Goal: Information Seeking & Learning: Understand process/instructions

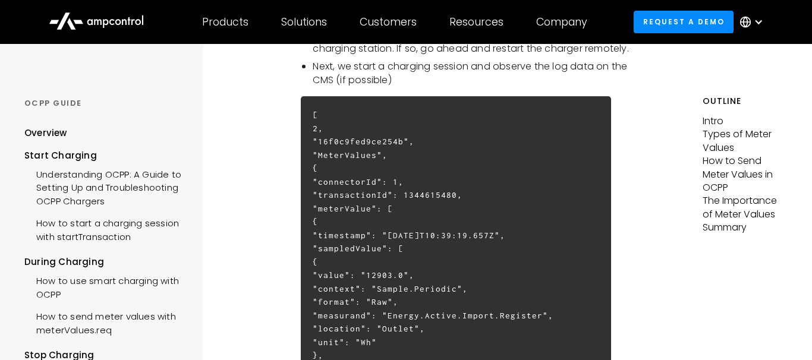
scroll to position [2100, 0]
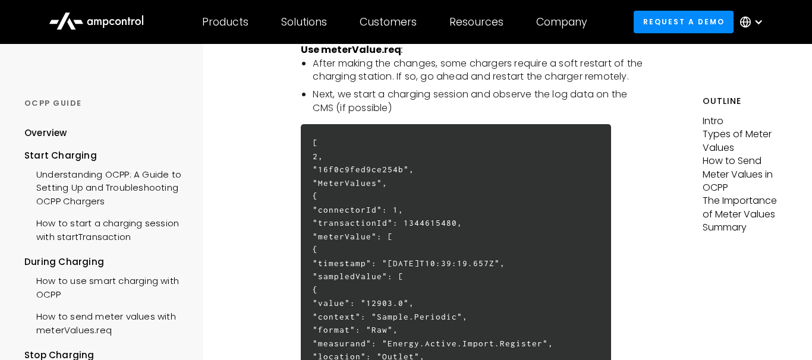
click at [344, 43] on p "‍" at bounding box center [473, 36] width 344 height 13
click at [343, 56] on strong "Use meterValue.req :" at bounding box center [352, 50] width 102 height 14
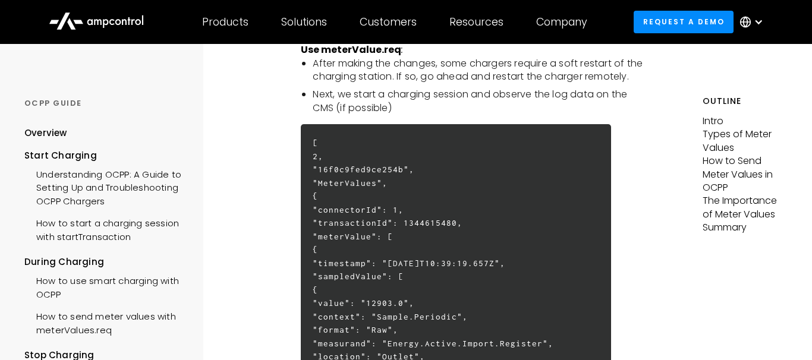
click at [343, 56] on strong "Use meterValue.req :" at bounding box center [352, 50] width 102 height 14
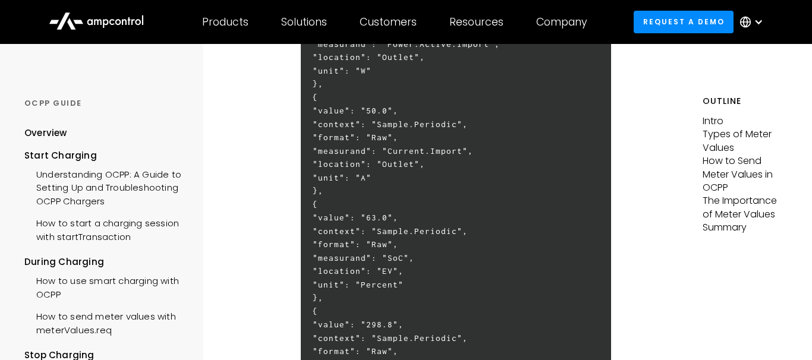
scroll to position [2575, 0]
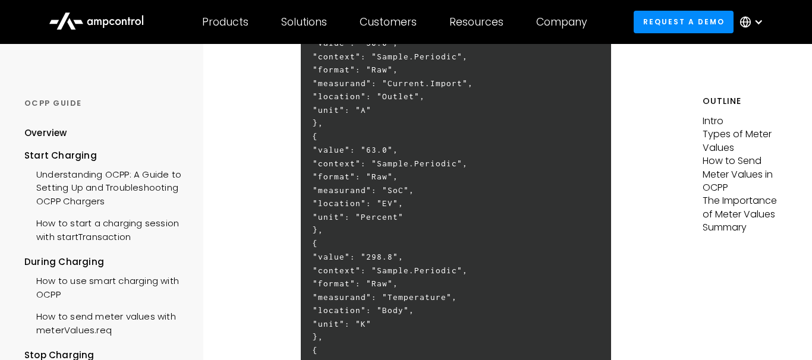
click at [442, 210] on h6 "[ 2, "16f0c9fed9ce254b", "MeterValues", { "connectorId": 1, "transactionId": 13…" at bounding box center [456, 137] width 310 height 974
click at [445, 257] on h6 "[ 2, "16f0c9fed9ce254b", "MeterValues", { "connectorId": 1, "transactionId": 13…" at bounding box center [456, 137] width 310 height 974
click at [449, 252] on h6 "[ 2, "16f0c9fed9ce254b", "MeterValues", { "connectorId": 1, "transactionId": 13…" at bounding box center [456, 137] width 310 height 974
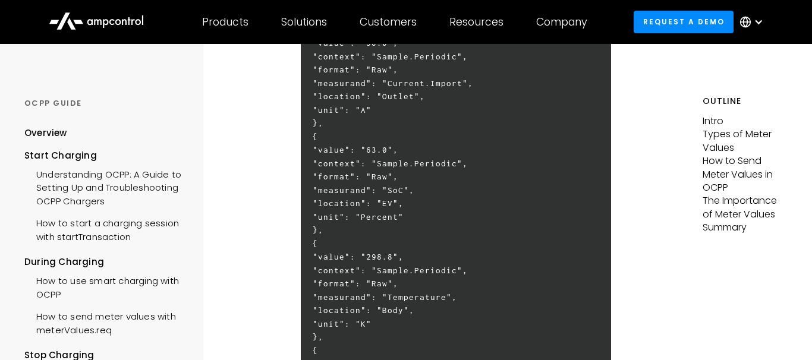
click at [449, 252] on h6 "[ 2, "16f0c9fed9ce254b", "MeterValues", { "connectorId": 1, "transactionId": 13…" at bounding box center [456, 137] width 310 height 974
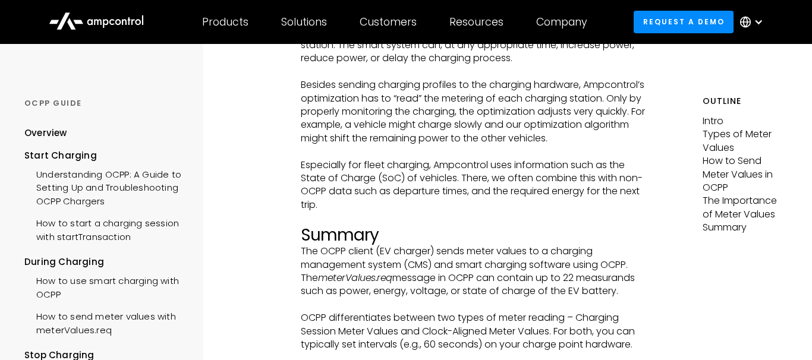
scroll to position [3320, 0]
